Goal: Complete Application Form: Complete application form

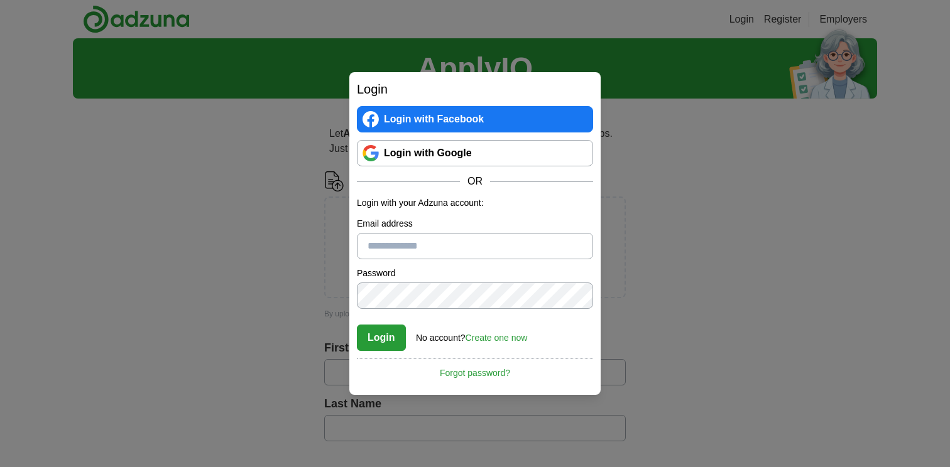
click at [432, 151] on link "Login with Google" at bounding box center [475, 153] width 236 height 26
click at [496, 325] on div "No account? Create one now" at bounding box center [471, 334] width 111 height 21
click at [496, 332] on div "No account? Create one now" at bounding box center [471, 334] width 111 height 21
click at [498, 334] on link "Create one now" at bounding box center [497, 338] width 62 height 10
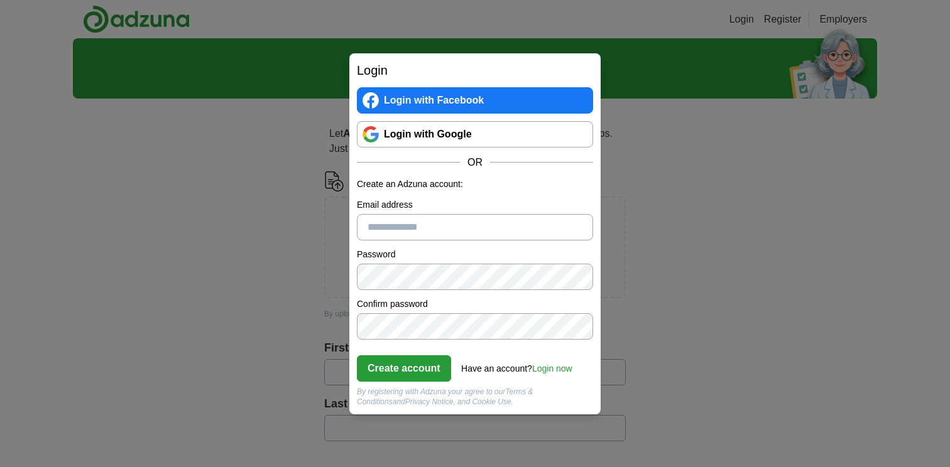
click at [448, 231] on input "Email address" at bounding box center [475, 227] width 236 height 26
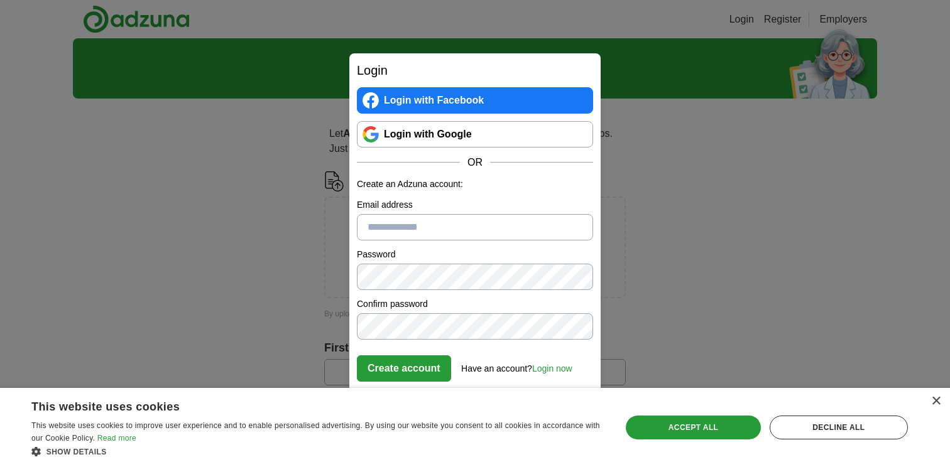
click at [461, 142] on link "Login with Google" at bounding box center [475, 134] width 236 height 26
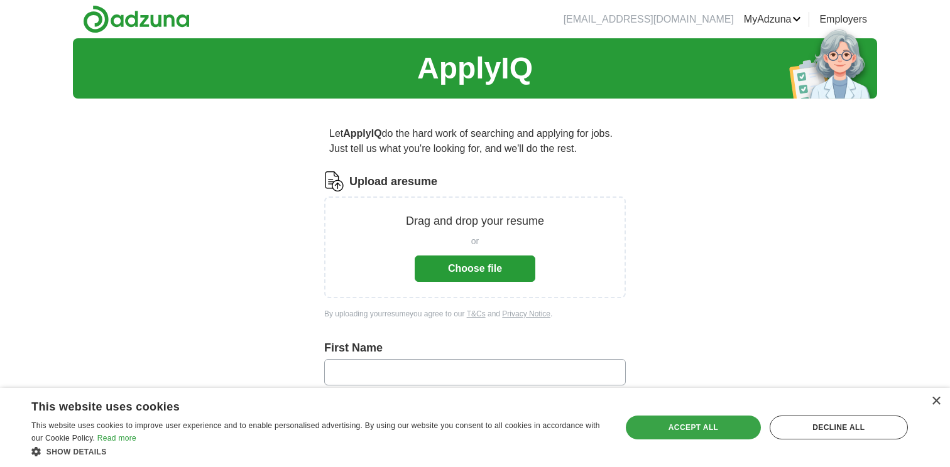
click at [733, 434] on div "Accept all" at bounding box center [693, 428] width 134 height 24
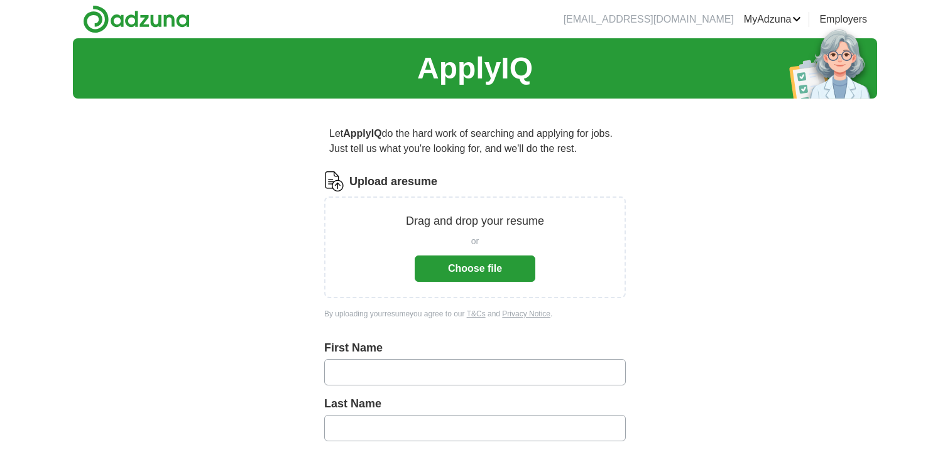
click at [493, 270] on button "Choose file" at bounding box center [475, 269] width 121 height 26
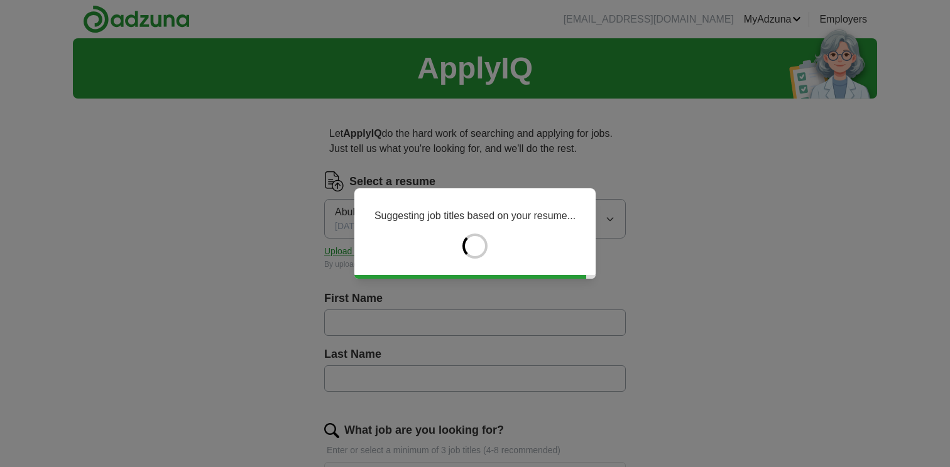
type input "******"
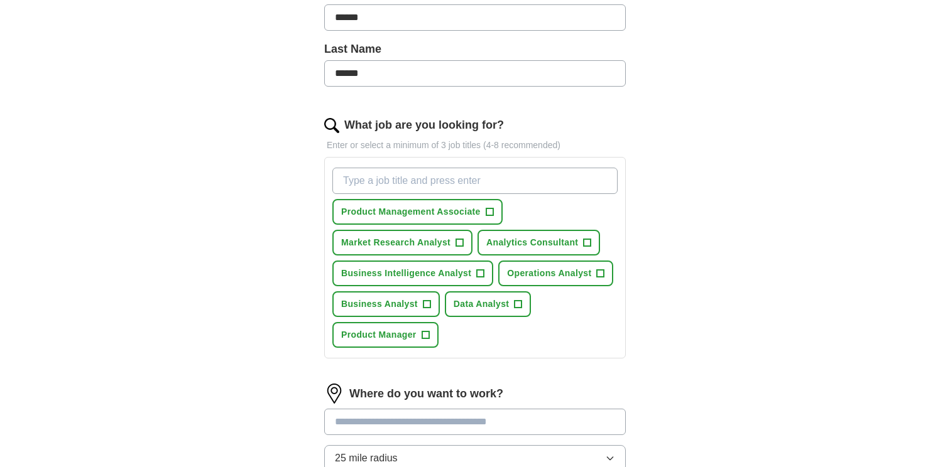
scroll to position [321, 0]
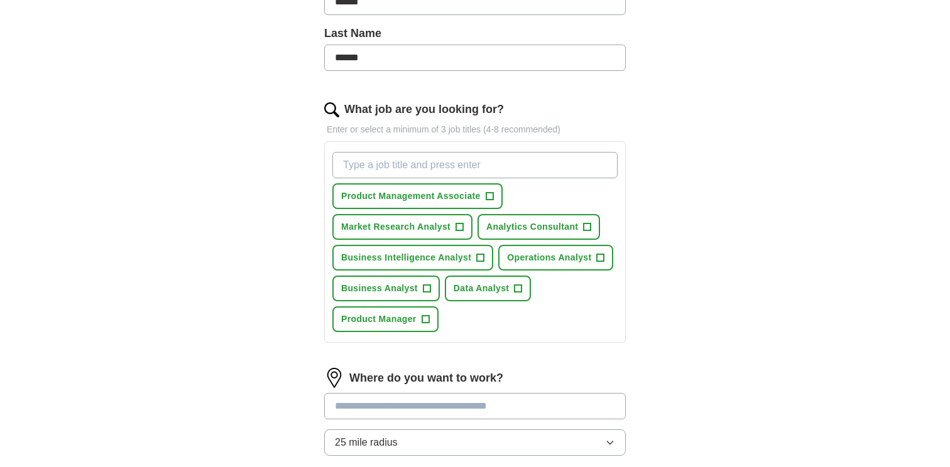
click at [578, 137] on div "What job are you looking for? Enter or select a minimum of 3 job titles (4-8 re…" at bounding box center [475, 227] width 302 height 252
click at [555, 160] on input "What job are you looking for?" at bounding box center [474, 165] width 285 height 26
type input "Aossosite"
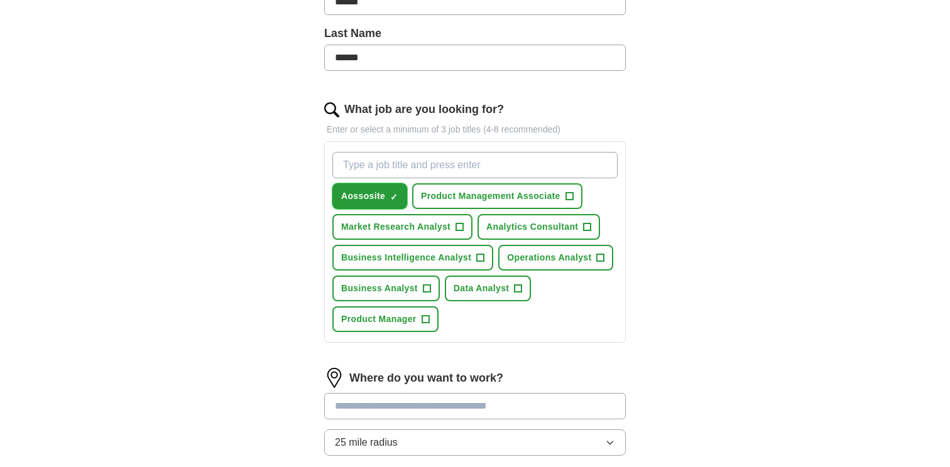
click at [0, 0] on span "×" at bounding box center [0, 0] width 0 height 0
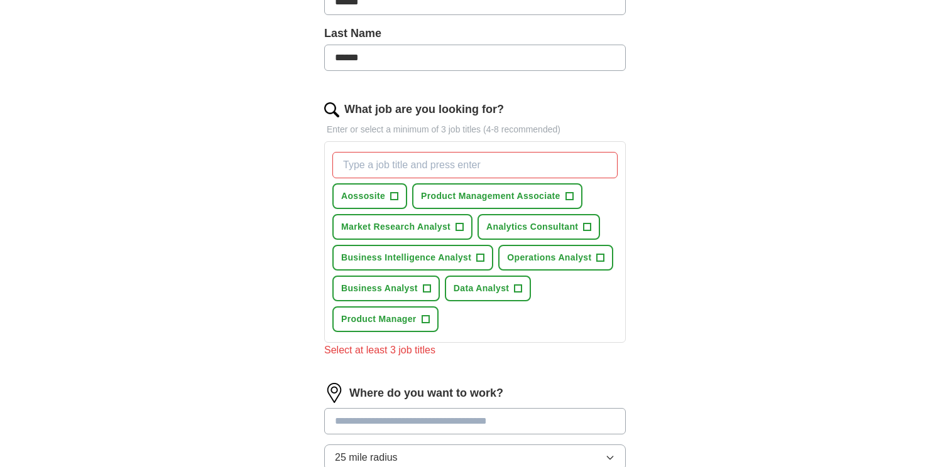
click at [435, 170] on input "What job are you looking for?" at bounding box center [474, 165] width 285 height 26
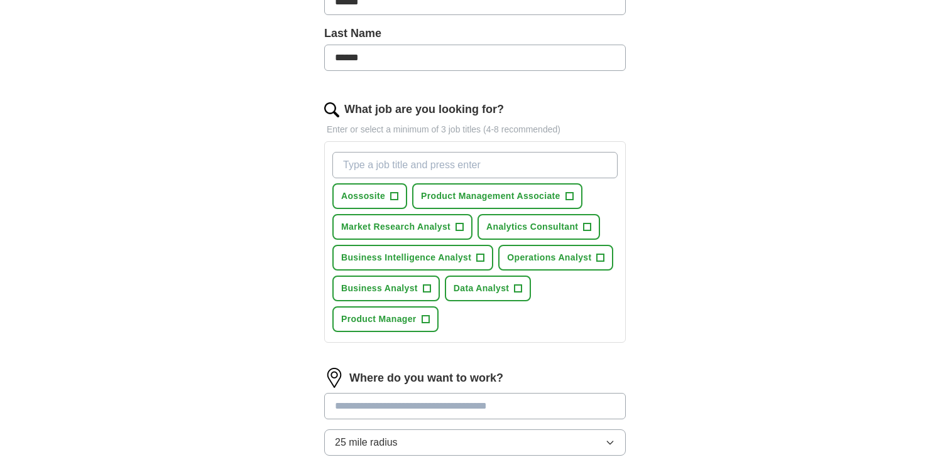
paste input "Associate Product Manager (APM)"
type input "Associate Product Manager (APM)"
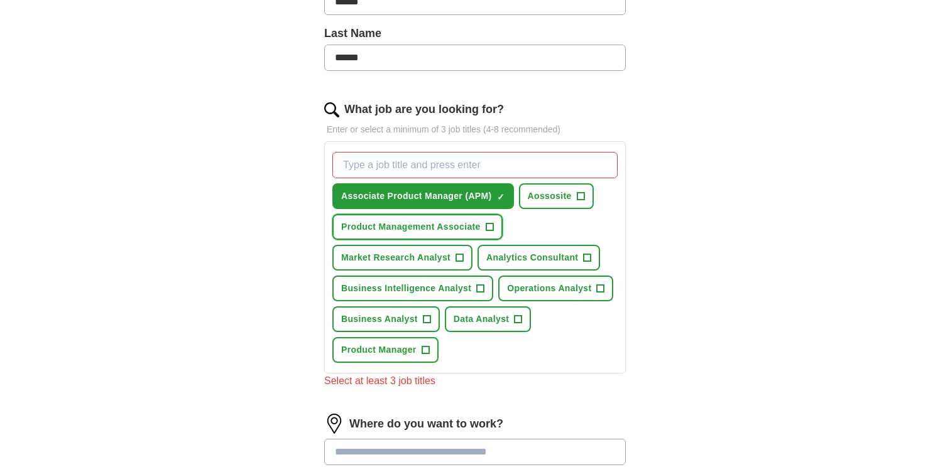
click at [493, 227] on span "+" at bounding box center [490, 227] width 8 height 10
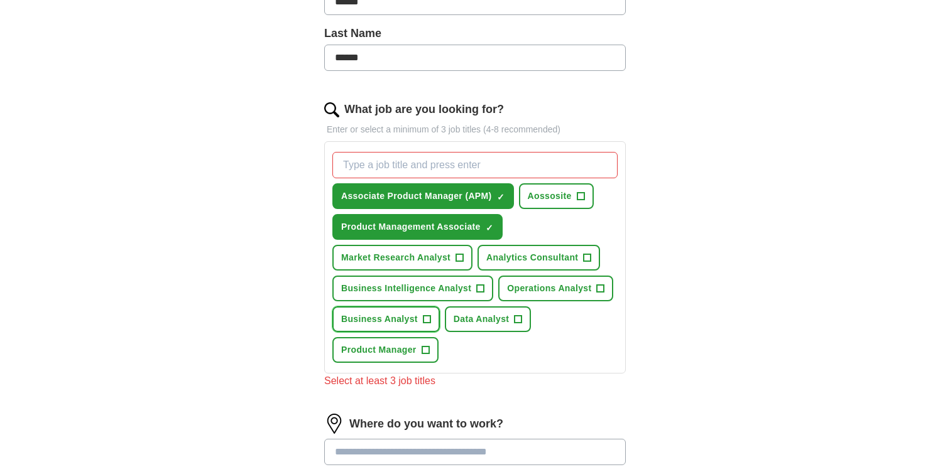
click at [425, 315] on span "+" at bounding box center [427, 320] width 8 height 10
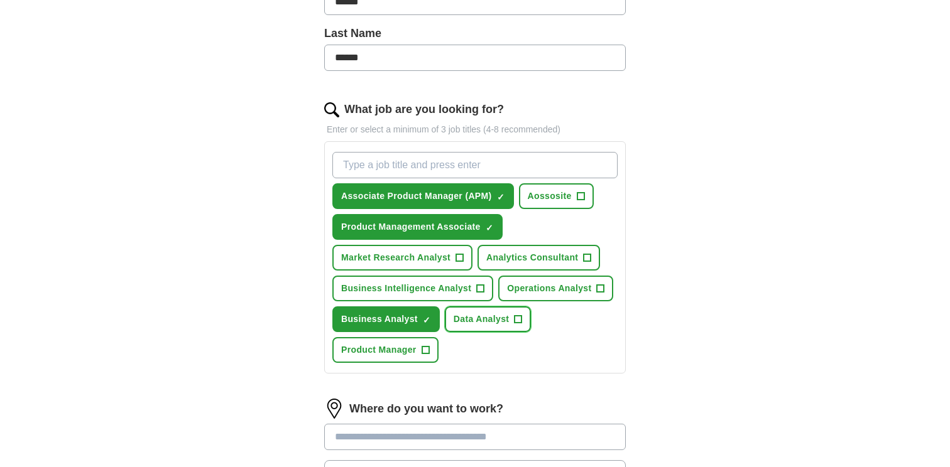
click at [491, 326] on span "Data Analyst" at bounding box center [482, 319] width 56 height 13
click at [442, 285] on span "Business Intelligence Analyst" at bounding box center [406, 288] width 130 height 13
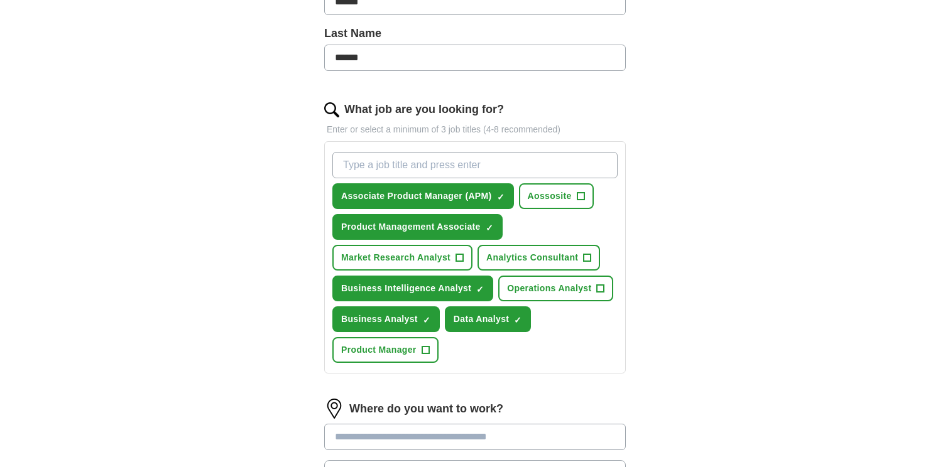
click at [484, 169] on input "What job are you looking for?" at bounding box center [474, 165] width 285 height 26
paste input "Strategy Analyst"
type input "Strategy Analyst"
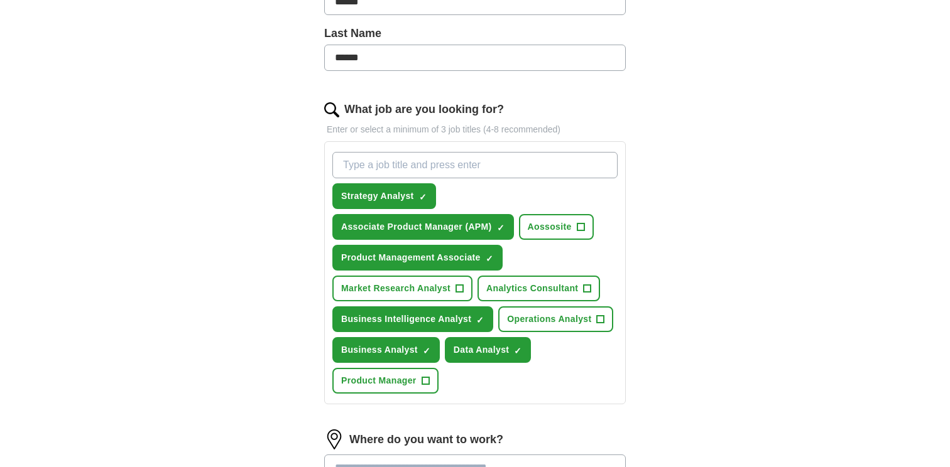
paste input "Operations Analyst"
type input "Operations Analyst"
paste input "Supply Chain Analyst"
type input "Supply Chain Analyst"
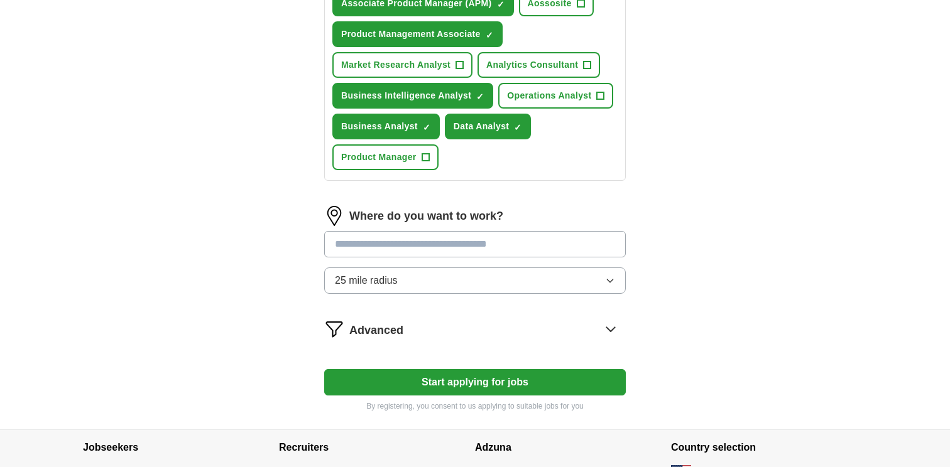
scroll to position [576, 0]
click at [434, 274] on button "25 mile radius" at bounding box center [475, 280] width 302 height 26
click at [435, 240] on input at bounding box center [475, 244] width 302 height 26
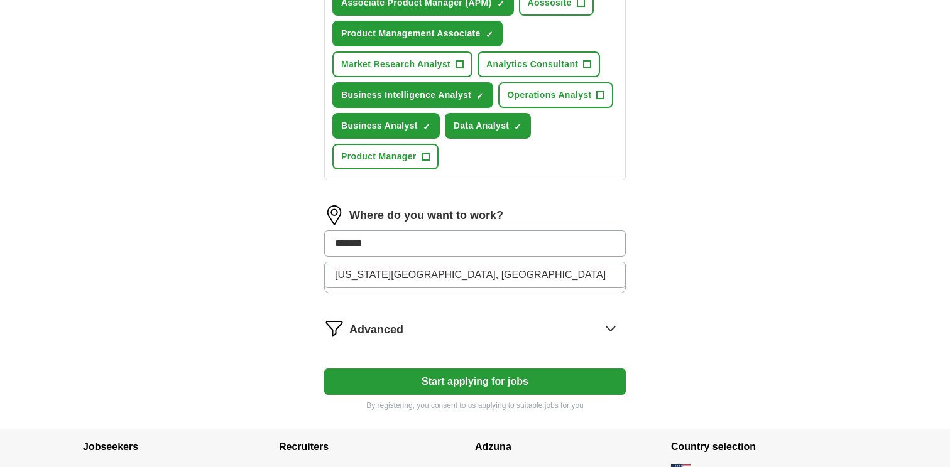
type input "********"
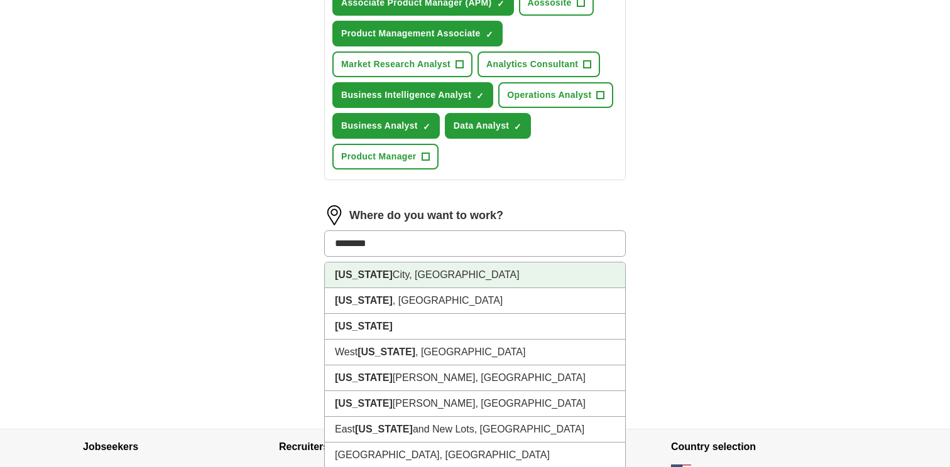
click at [451, 271] on li "New York City, NY" at bounding box center [475, 276] width 300 height 26
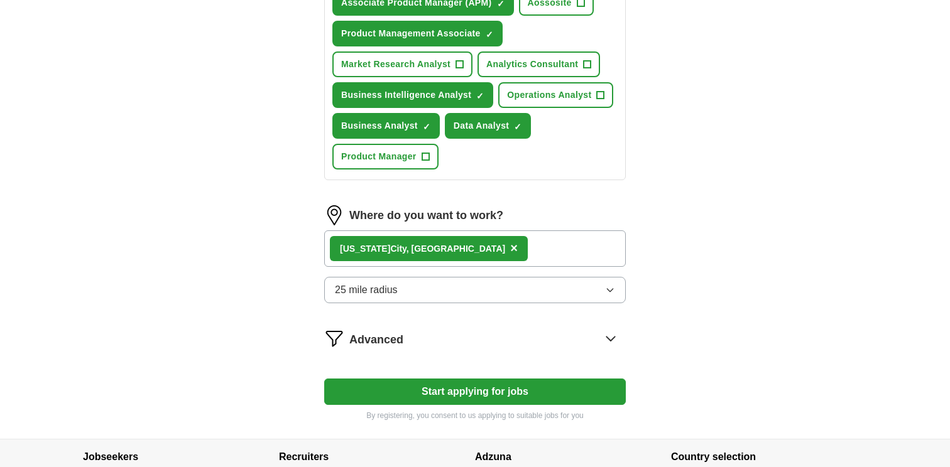
click at [463, 252] on div "New York City, NY ×" at bounding box center [475, 249] width 302 height 36
click at [355, 326] on form "Select a resume Abukar_Haroon_Resume.docx 08/16/2025, 14:34 Upload a different …" at bounding box center [475, 8] width 302 height 826
click at [343, 329] on img at bounding box center [334, 339] width 20 height 20
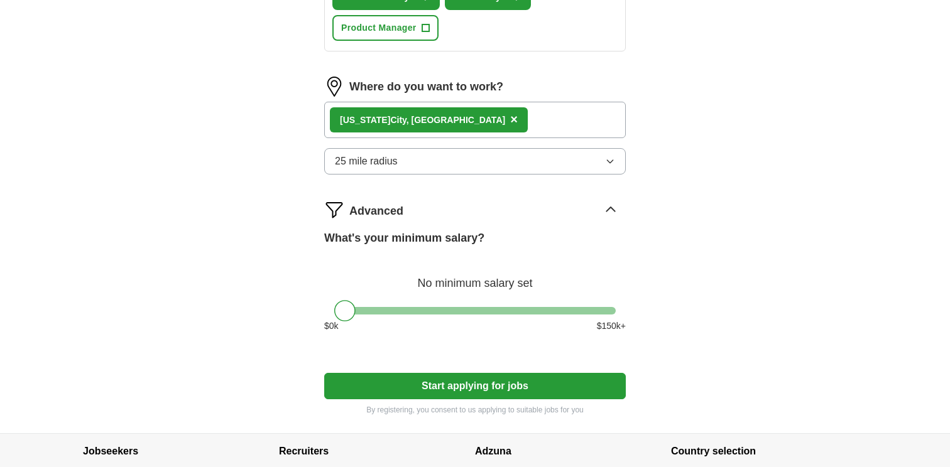
scroll to position [711, 0]
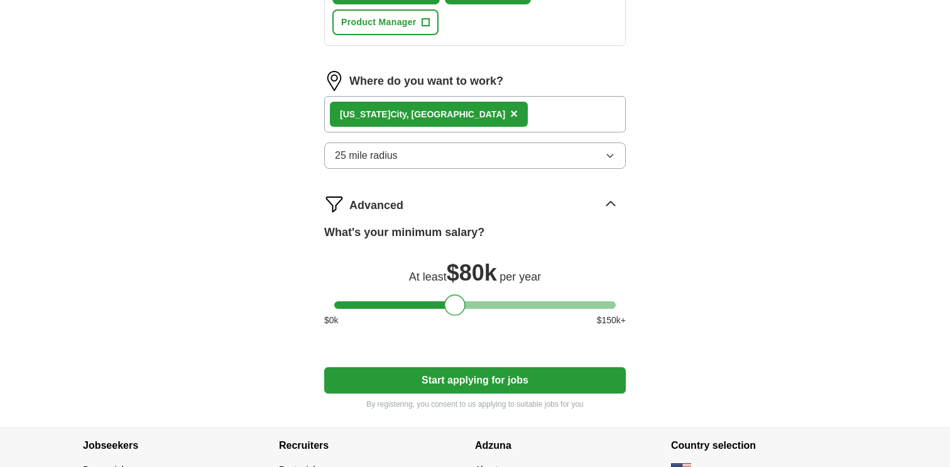
drag, startPoint x: 339, startPoint y: 306, endPoint x: 449, endPoint y: 302, distance: 109.4
click at [449, 302] on div at bounding box center [454, 305] width 21 height 21
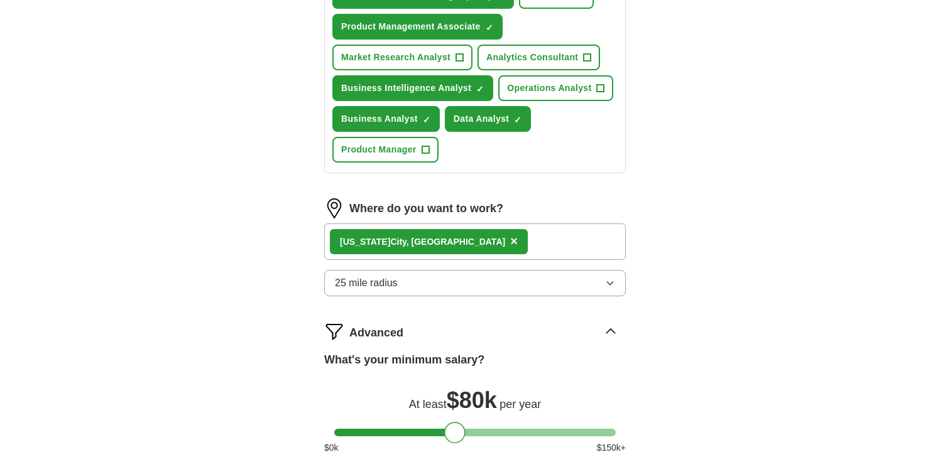
scroll to position [582, 0]
click at [461, 244] on div "New York City, NY ×" at bounding box center [475, 242] width 302 height 36
click at [435, 286] on button "25 mile radius" at bounding box center [475, 284] width 302 height 26
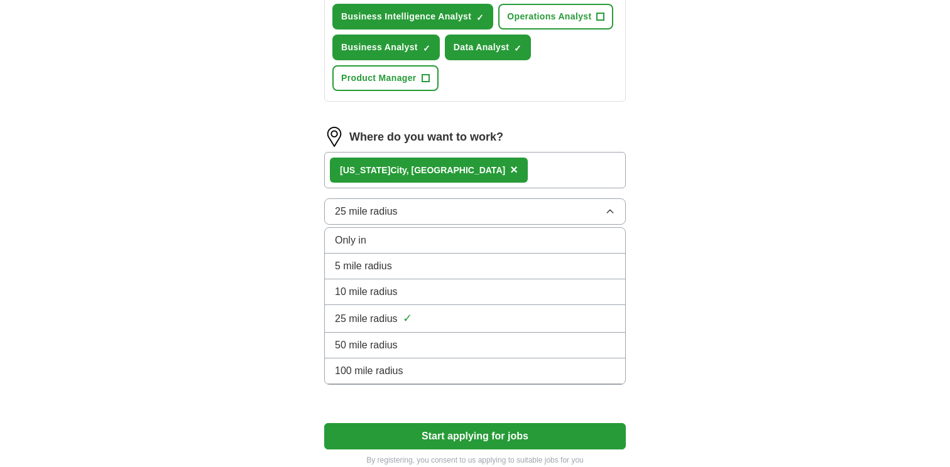
scroll to position [667, 0]
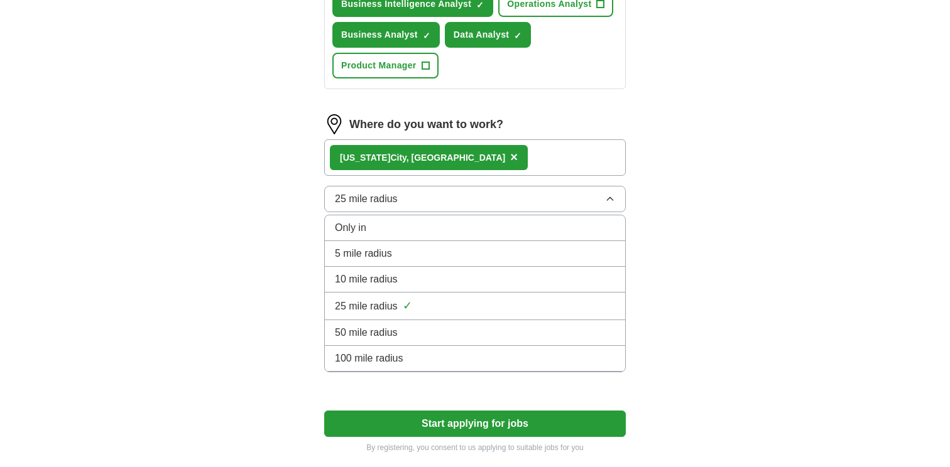
click at [401, 231] on div "Only in" at bounding box center [475, 228] width 280 height 15
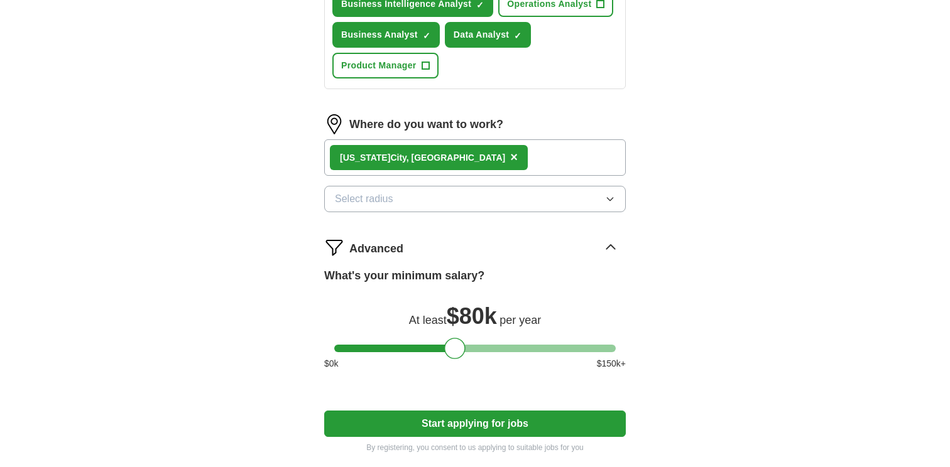
click at [396, 210] on button "Select radius" at bounding box center [475, 199] width 302 height 26
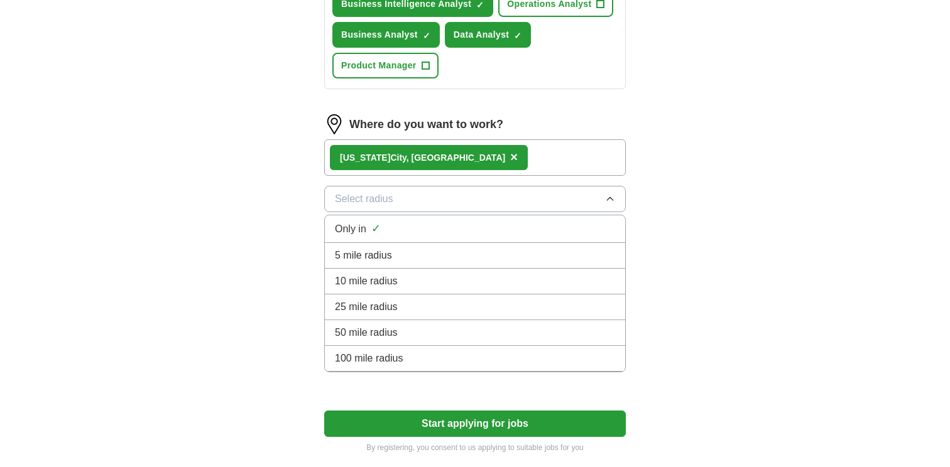
click at [396, 210] on button "Select radius" at bounding box center [475, 199] width 302 height 26
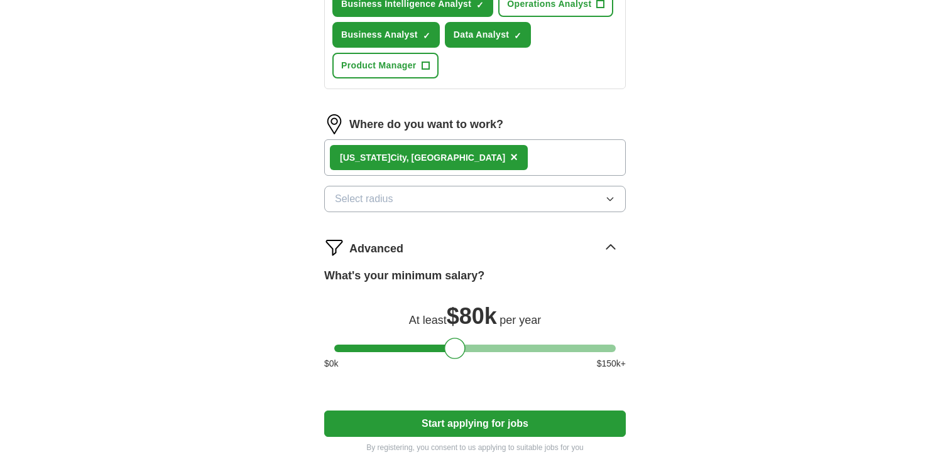
click at [464, 151] on div "New York City, NY ×" at bounding box center [475, 157] width 302 height 36
click at [510, 152] on span "×" at bounding box center [514, 157] width 8 height 14
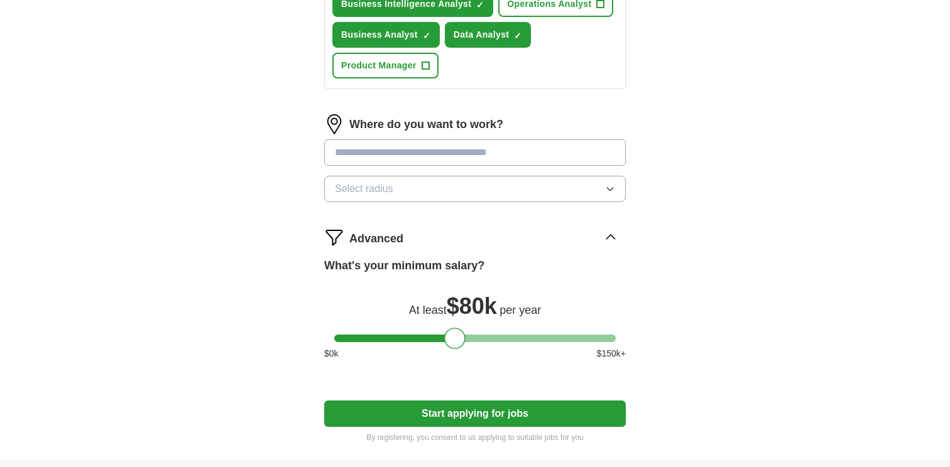
click at [450, 159] on input at bounding box center [475, 152] width 302 height 26
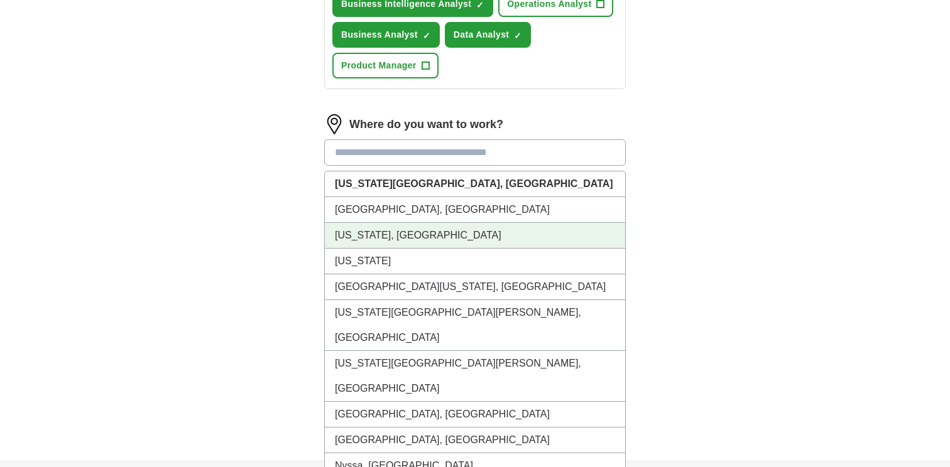
click at [452, 245] on li "New York, IA" at bounding box center [475, 236] width 300 height 26
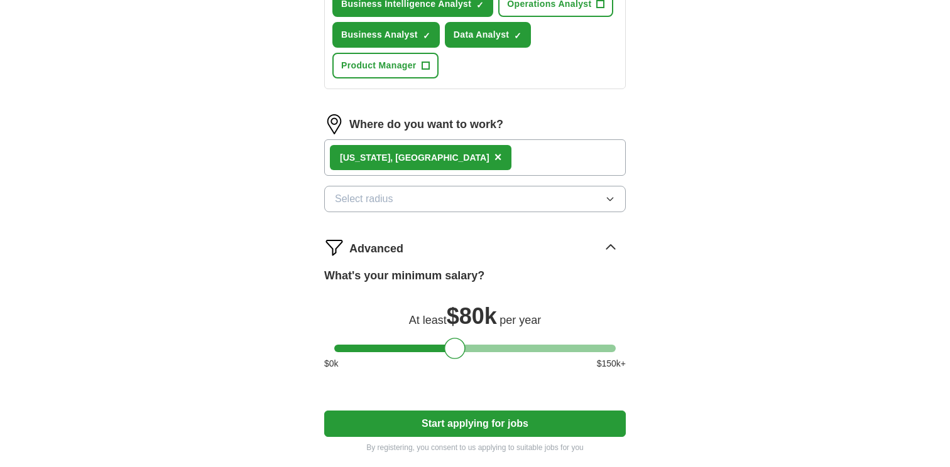
click at [459, 155] on div "New York, IA ×" at bounding box center [475, 157] width 302 height 36
click at [411, 156] on div "New York, IA ×" at bounding box center [421, 157] width 182 height 25
click at [407, 156] on div "New York, IA ×" at bounding box center [421, 157] width 182 height 25
click at [494, 158] on span "×" at bounding box center [498, 157] width 8 height 14
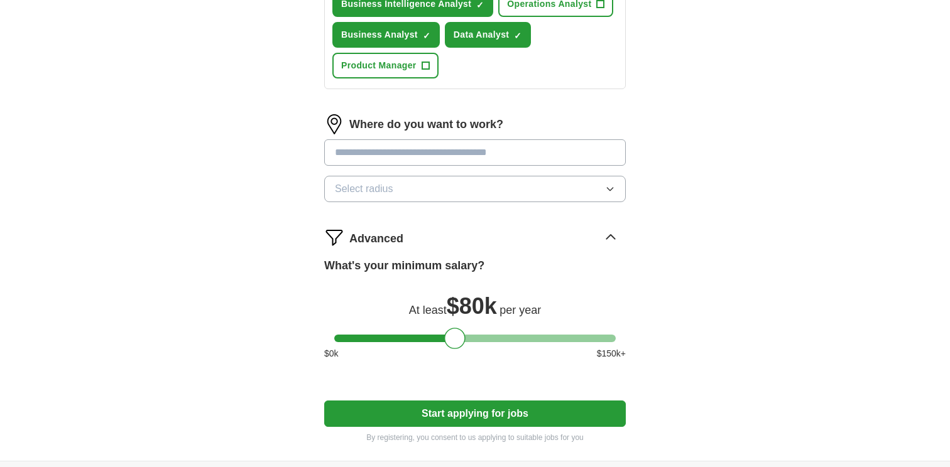
click at [398, 148] on input at bounding box center [475, 152] width 302 height 26
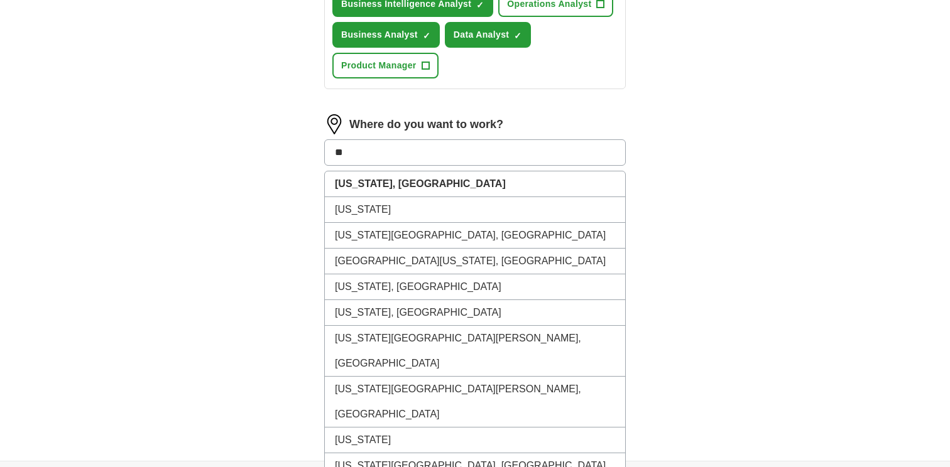
type input "***"
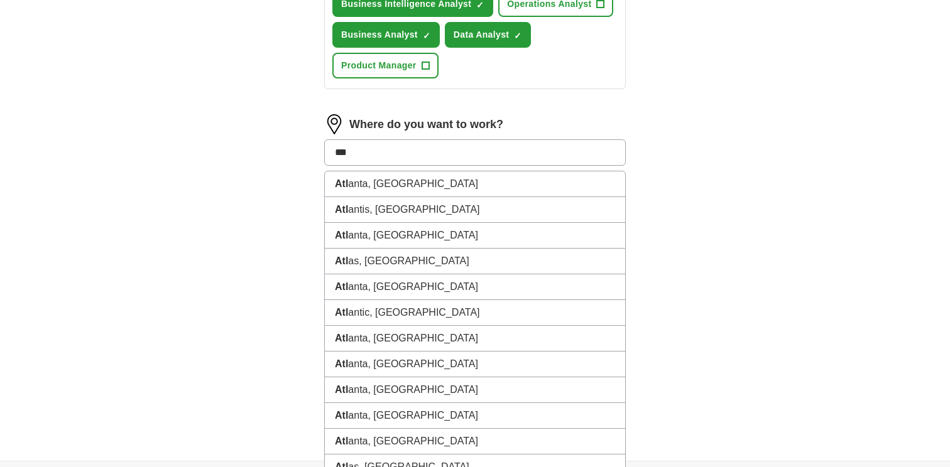
click at [372, 140] on input "***" at bounding box center [475, 152] width 302 height 26
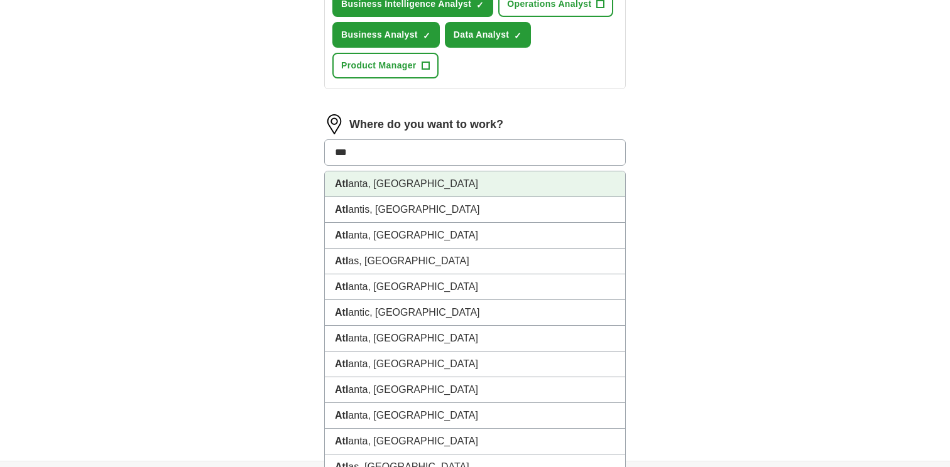
click at [373, 177] on li "Atl anta, GA" at bounding box center [475, 185] width 300 height 26
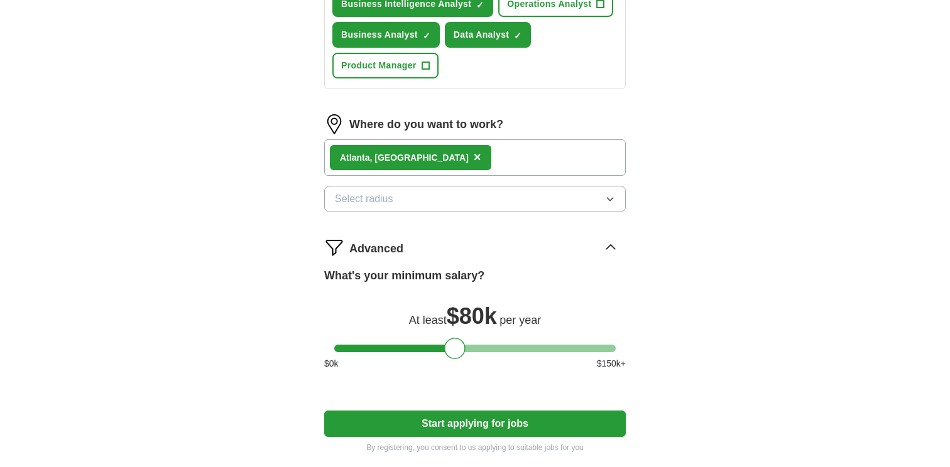
click at [379, 200] on span "Select radius" at bounding box center [364, 199] width 58 height 15
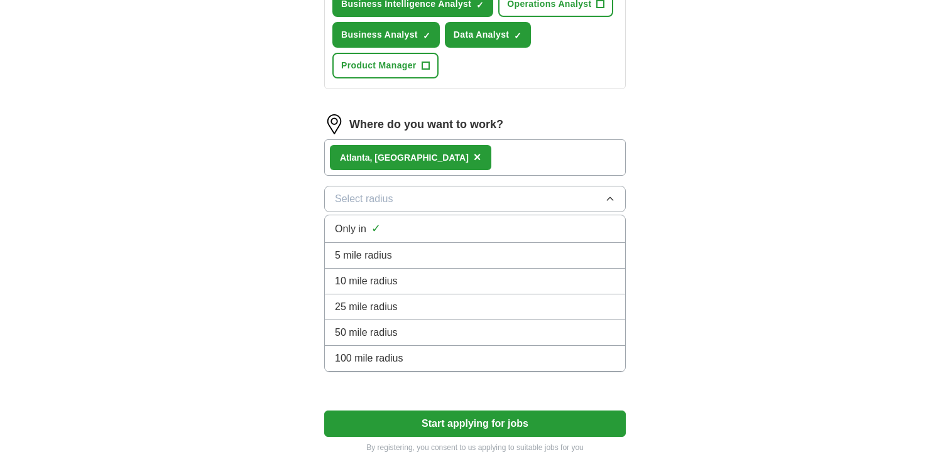
click at [361, 300] on span "25 mile radius" at bounding box center [366, 307] width 63 height 15
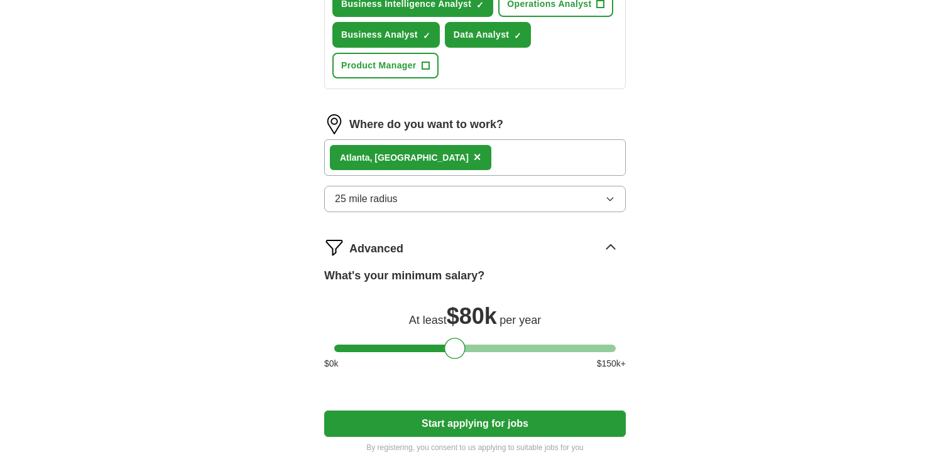
click at [347, 244] on div "Advanced" at bounding box center [475, 247] width 302 height 20
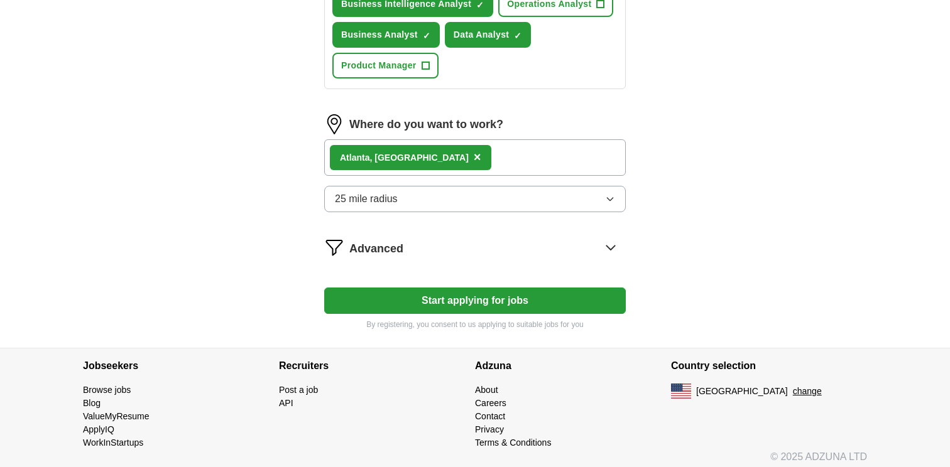
click at [339, 241] on img at bounding box center [334, 247] width 20 height 20
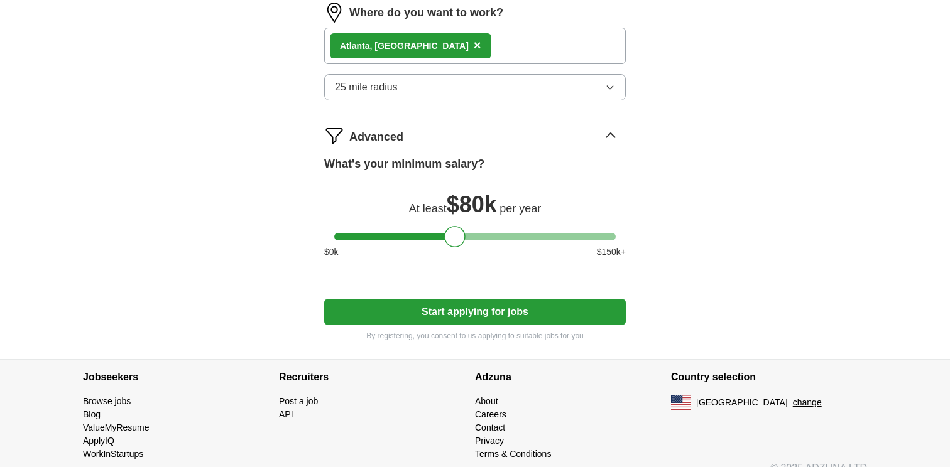
scroll to position [755, 0]
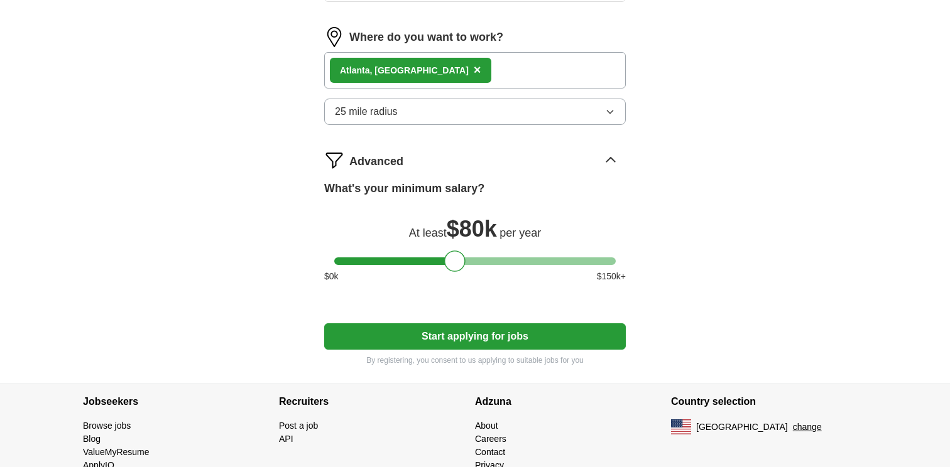
click at [446, 325] on button "Start applying for jobs" at bounding box center [475, 337] width 302 height 26
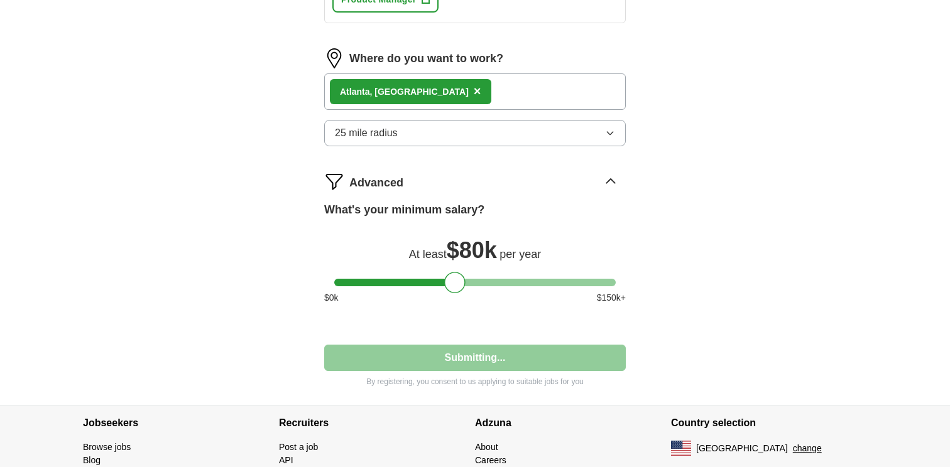
select select "**"
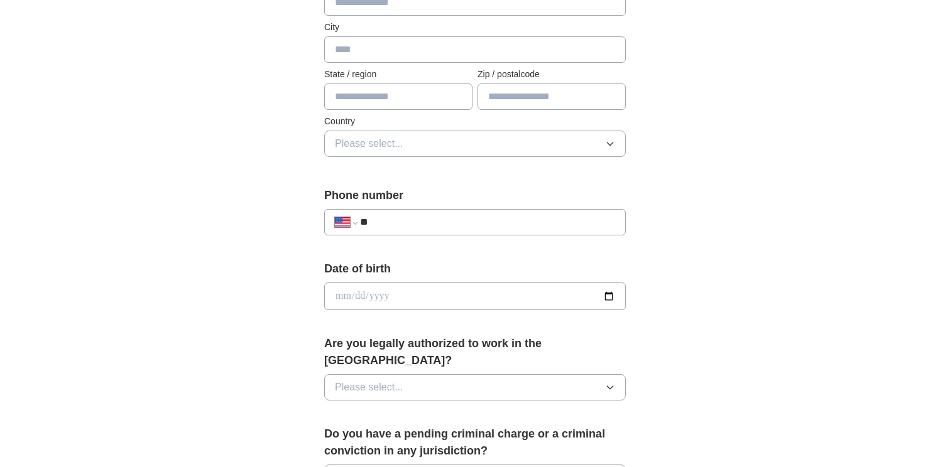
scroll to position [52, 0]
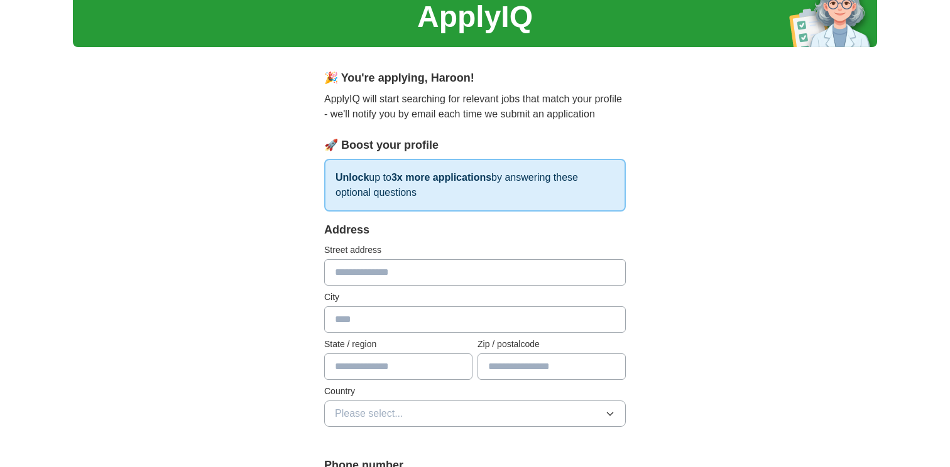
click at [465, 275] on input "text" at bounding box center [475, 272] width 302 height 26
type input "**********"
type input "*********"
type input "**"
type input "*****"
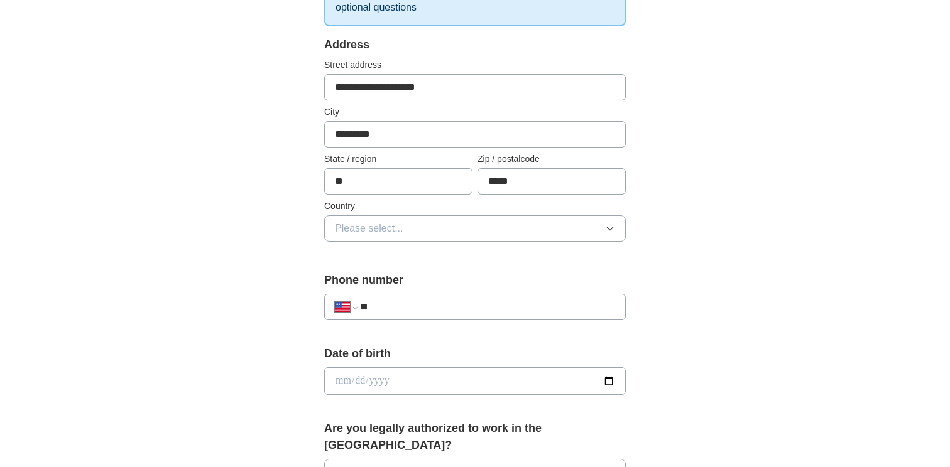
scroll to position [263, 0]
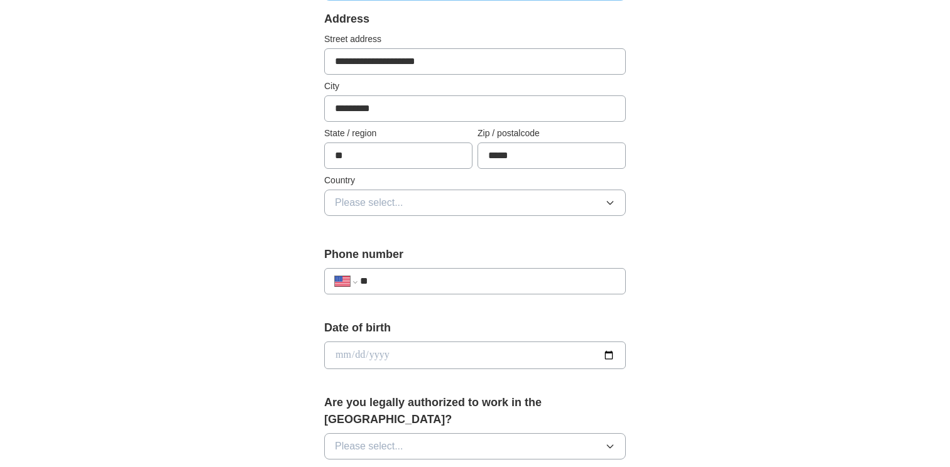
click at [390, 198] on span "Please select..." at bounding box center [369, 202] width 68 height 15
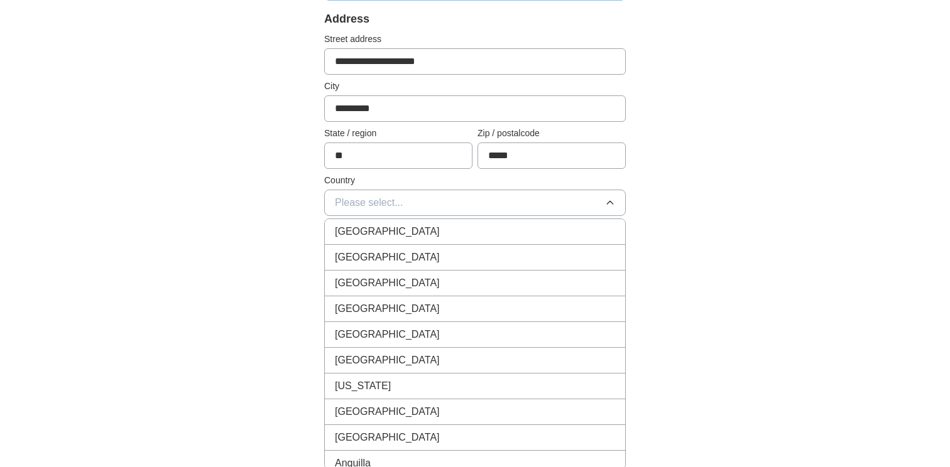
click at [396, 253] on div "United States" at bounding box center [475, 257] width 280 height 15
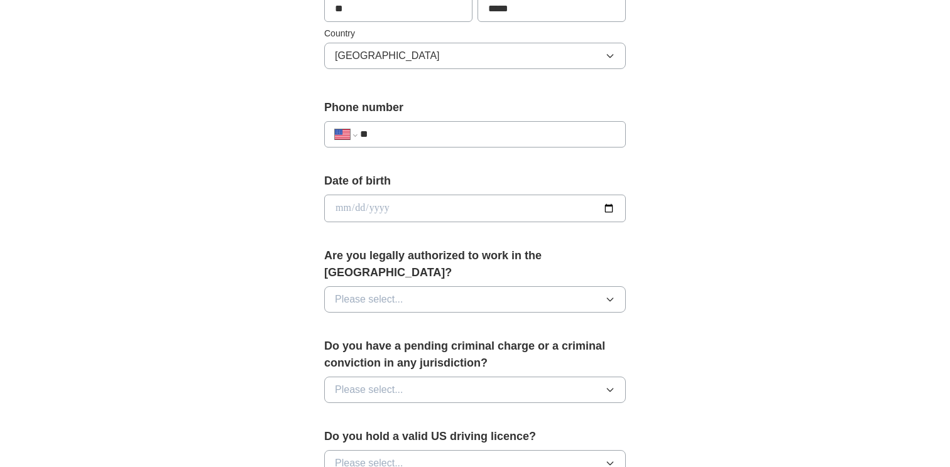
scroll to position [417, 0]
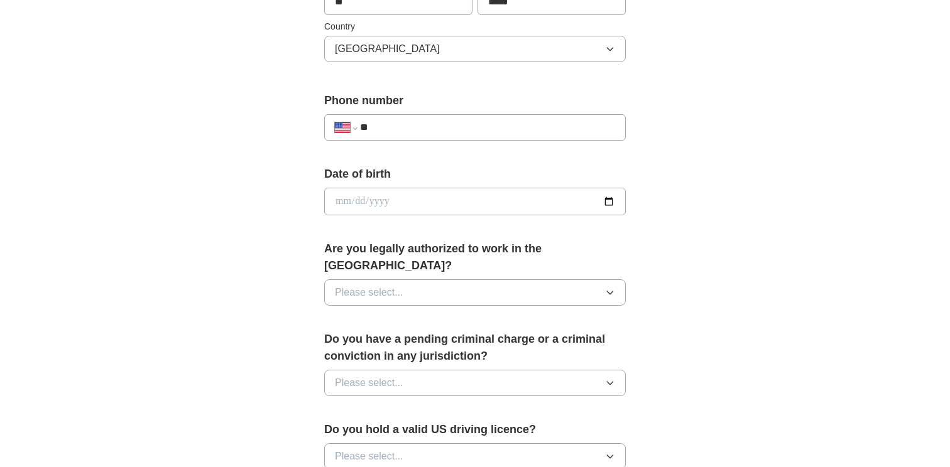
click at [398, 148] on div "**********" at bounding box center [475, 121] width 302 height 58
click at [396, 135] on input "**" at bounding box center [487, 127] width 255 height 15
type input "**********"
click at [369, 205] on input "date" at bounding box center [475, 202] width 302 height 28
click at [388, 199] on input "date" at bounding box center [475, 202] width 302 height 28
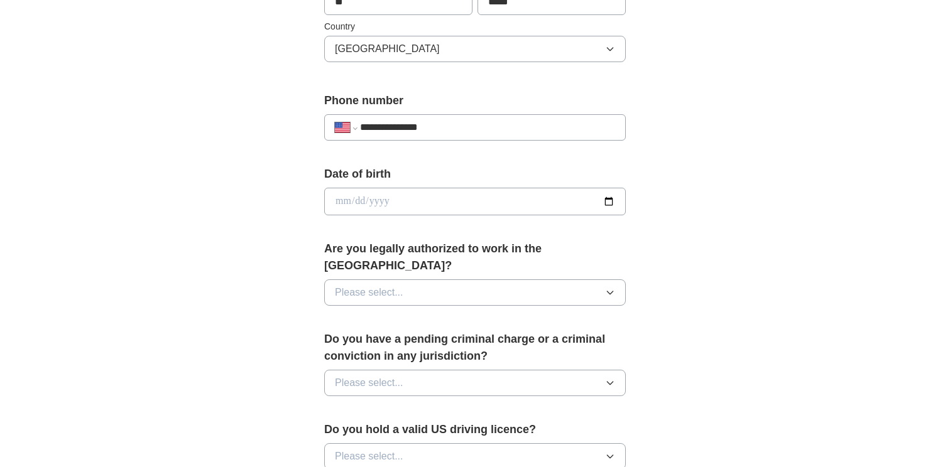
click at [388, 199] on input "date" at bounding box center [475, 202] width 302 height 28
click at [342, 201] on input "date" at bounding box center [475, 202] width 302 height 28
type input "**********"
click at [382, 261] on div "Are you legally authorized to work in the US? Please select..." at bounding box center [475, 278] width 302 height 75
click at [373, 285] on span "Please select..." at bounding box center [369, 292] width 68 height 15
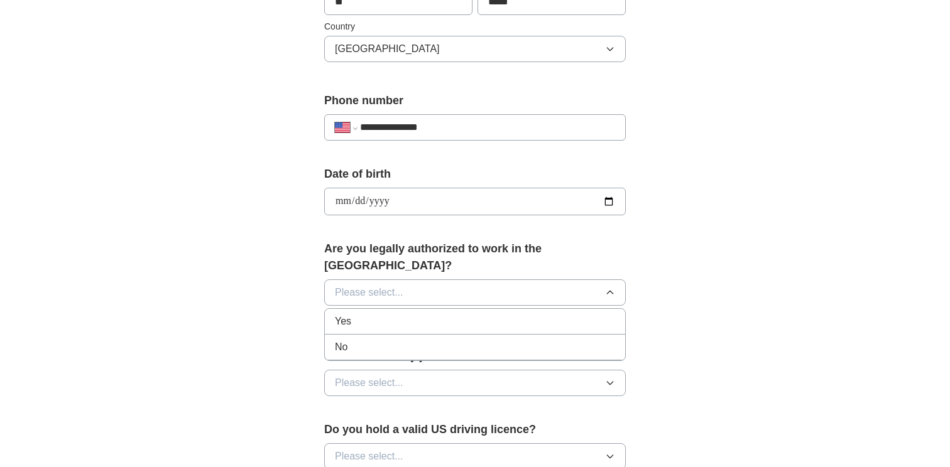
click at [377, 314] on div "Yes" at bounding box center [475, 321] width 280 height 15
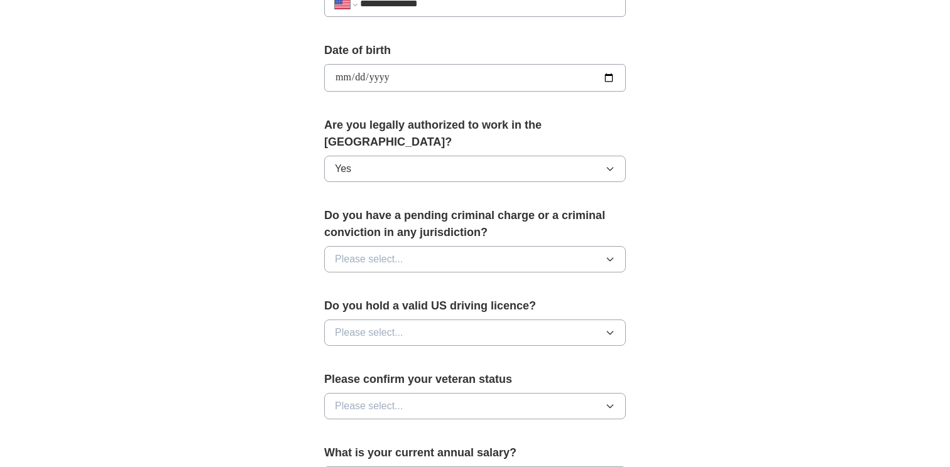
scroll to position [543, 0]
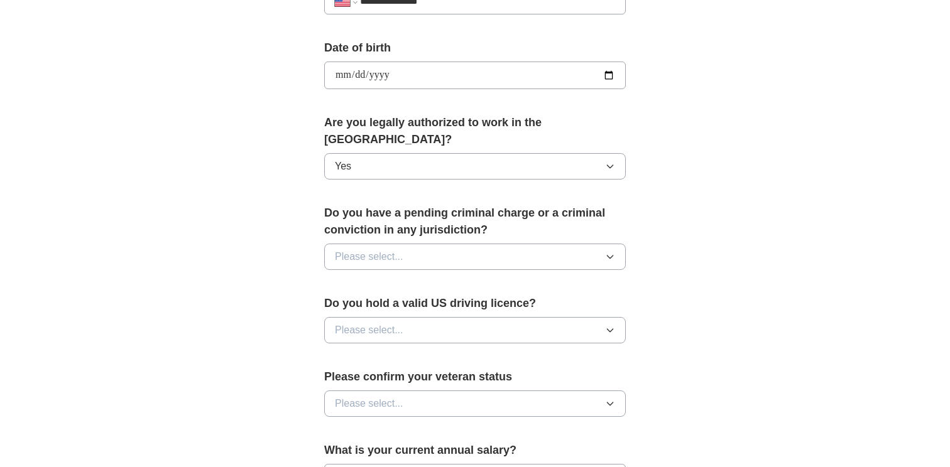
click at [395, 249] on span "Please select..." at bounding box center [369, 256] width 68 height 15
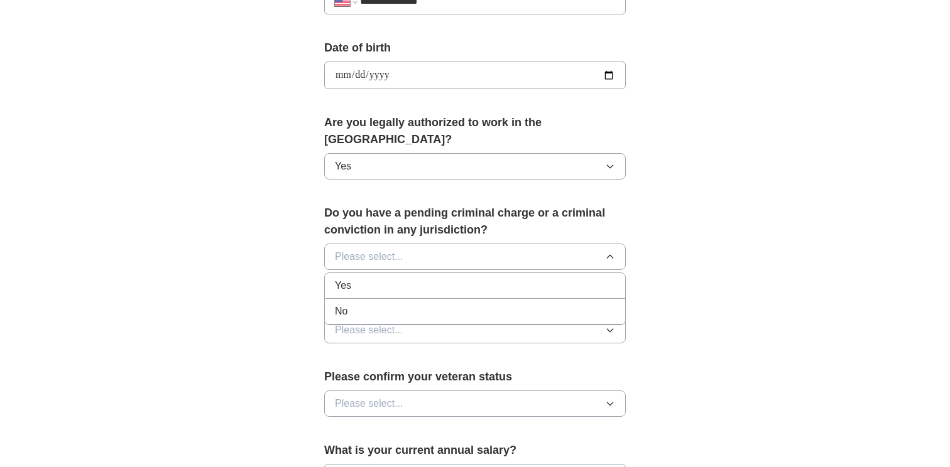
click at [386, 304] on li "No" at bounding box center [475, 312] width 300 height 26
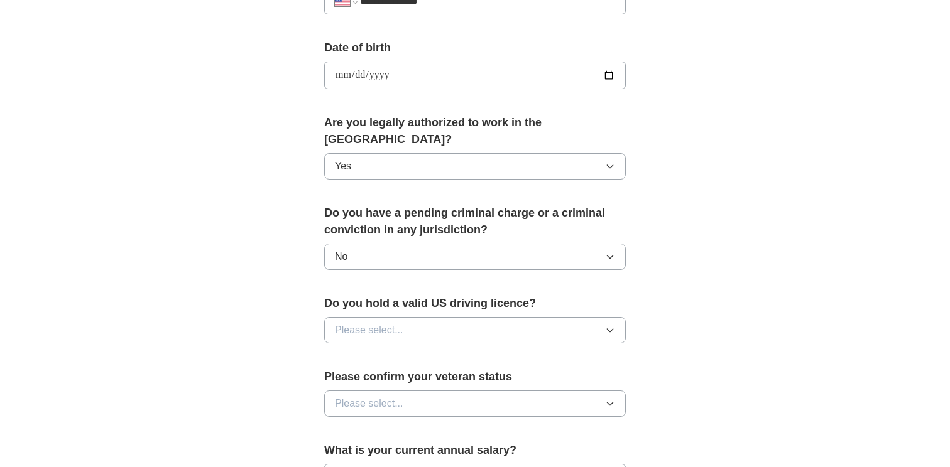
click at [390, 323] on button "Please select..." at bounding box center [475, 330] width 302 height 26
click at [389, 352] on div "Yes" at bounding box center [475, 359] width 280 height 15
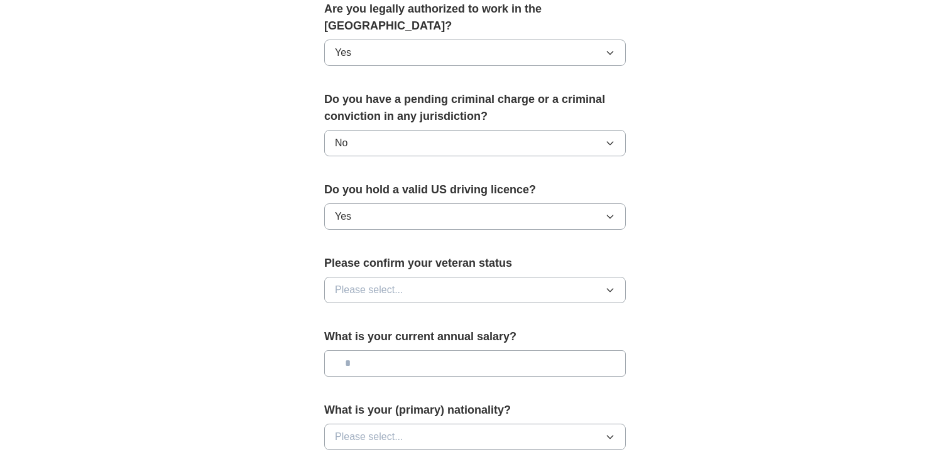
scroll to position [662, 0]
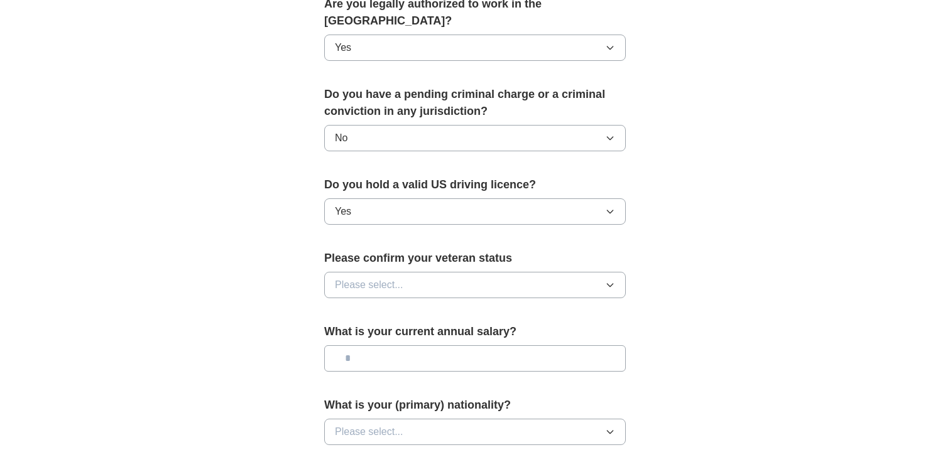
click at [388, 278] on span "Please select..." at bounding box center [369, 285] width 68 height 15
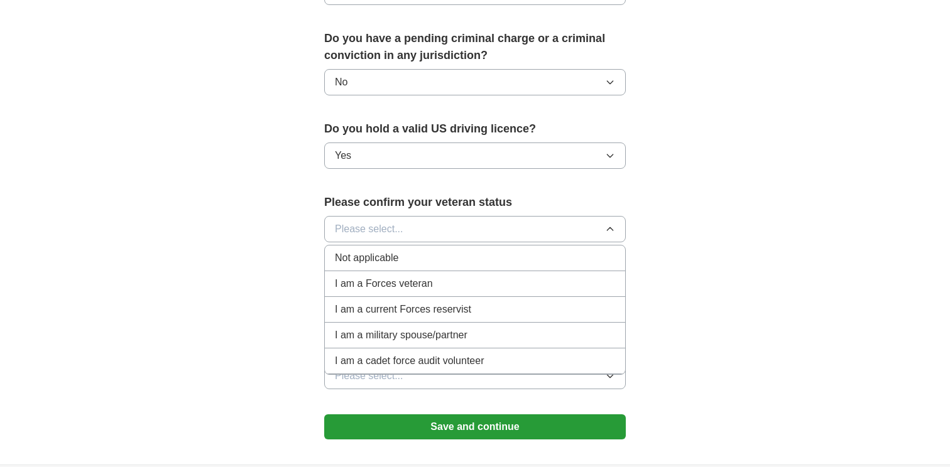
scroll to position [719, 0]
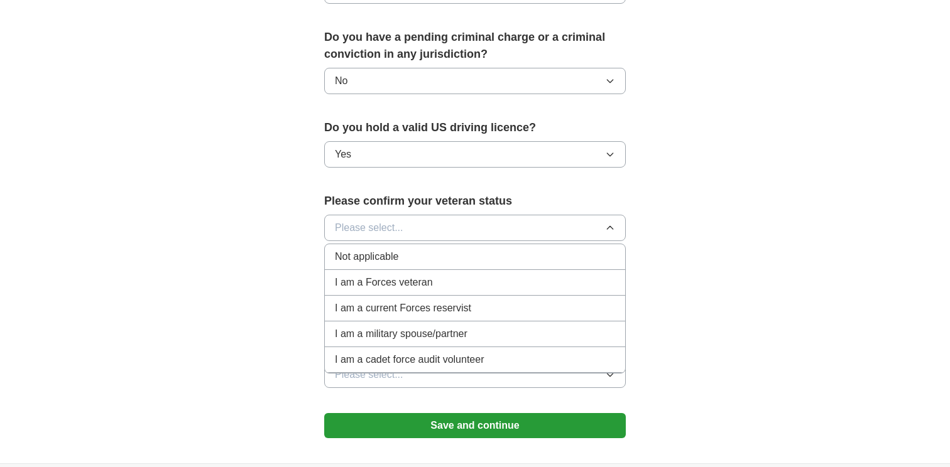
click at [412, 249] on div "Not applicable" at bounding box center [475, 256] width 280 height 15
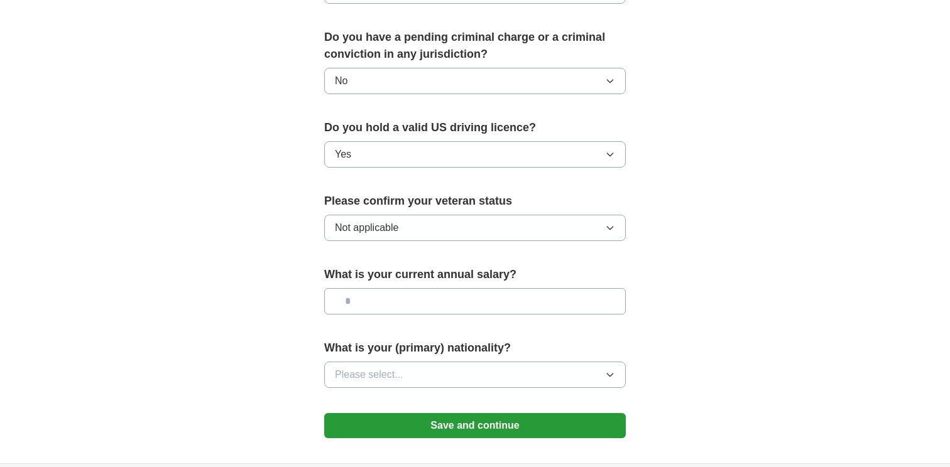
click at [454, 288] on input "text" at bounding box center [475, 301] width 302 height 26
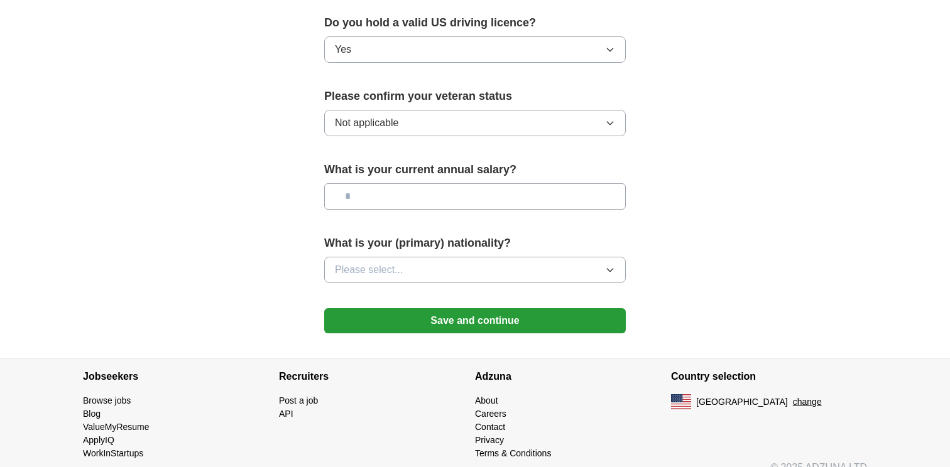
scroll to position [825, 0]
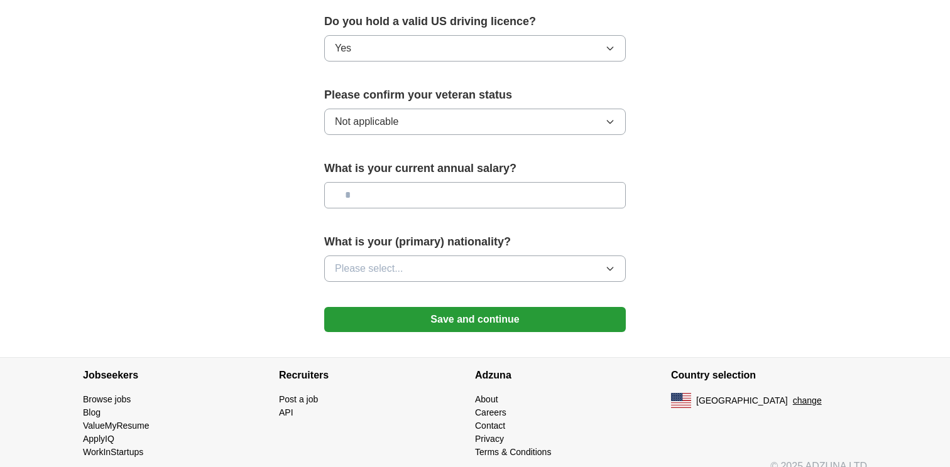
click at [445, 256] on button "Please select..." at bounding box center [475, 269] width 302 height 26
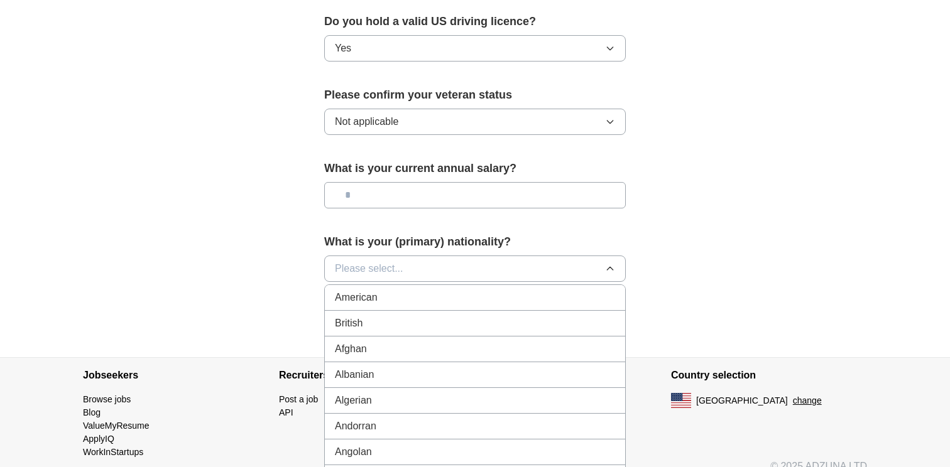
click at [439, 290] on div "American" at bounding box center [475, 297] width 280 height 15
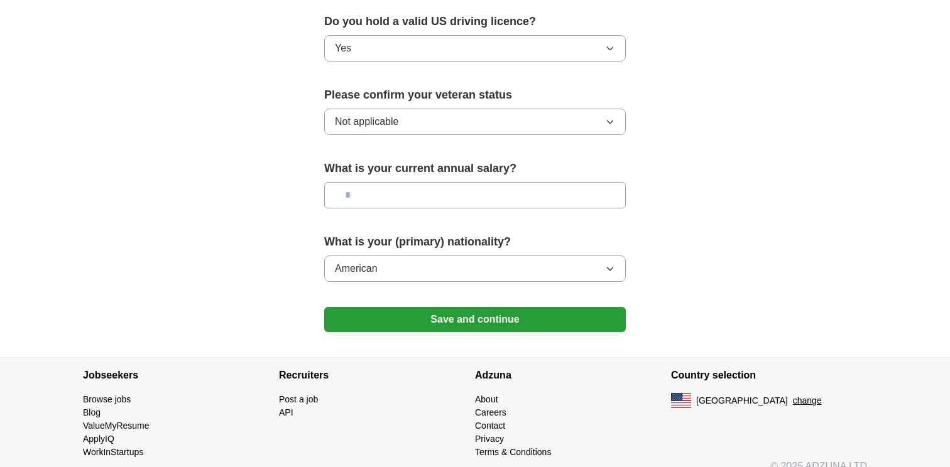
click at [459, 307] on button "Save and continue" at bounding box center [475, 319] width 302 height 25
